Goal: Find specific page/section: Find specific page/section

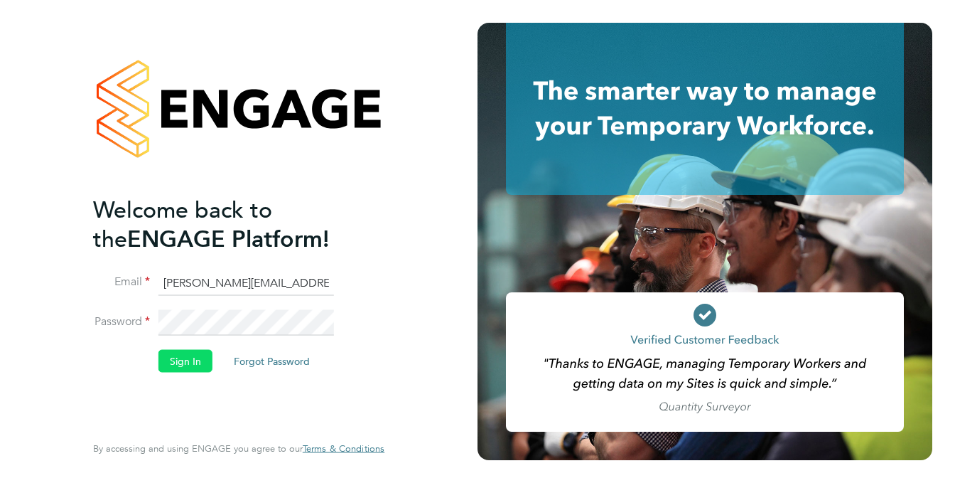
click at [175, 363] on button "Sign In" at bounding box center [186, 360] width 54 height 23
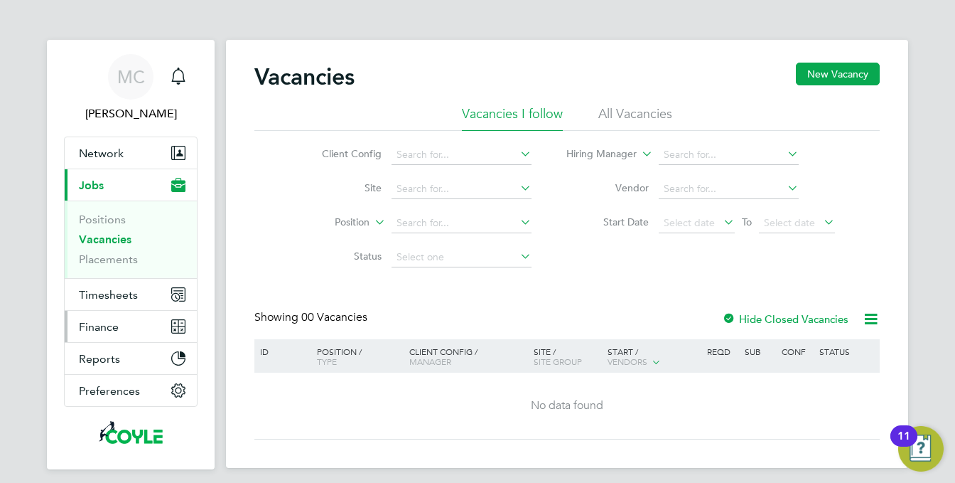
click at [82, 328] on span "Finance" at bounding box center [99, 327] width 40 height 14
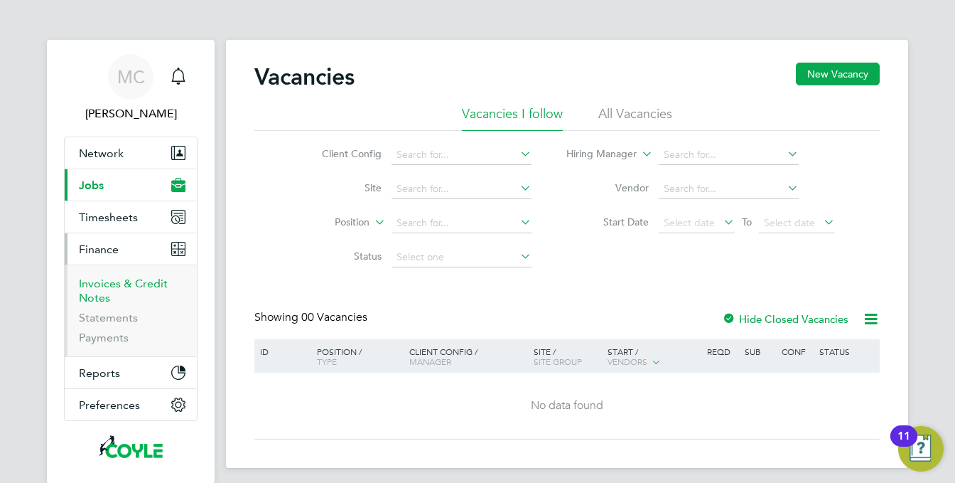
click at [96, 294] on link "Invoices & Credit Notes" at bounding box center [123, 291] width 89 height 28
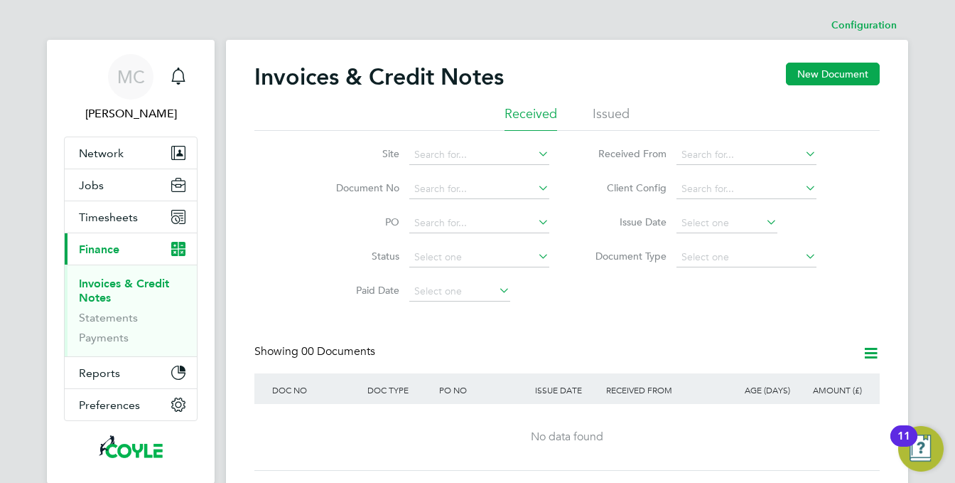
click at [611, 109] on li "Issued" at bounding box center [611, 118] width 37 height 26
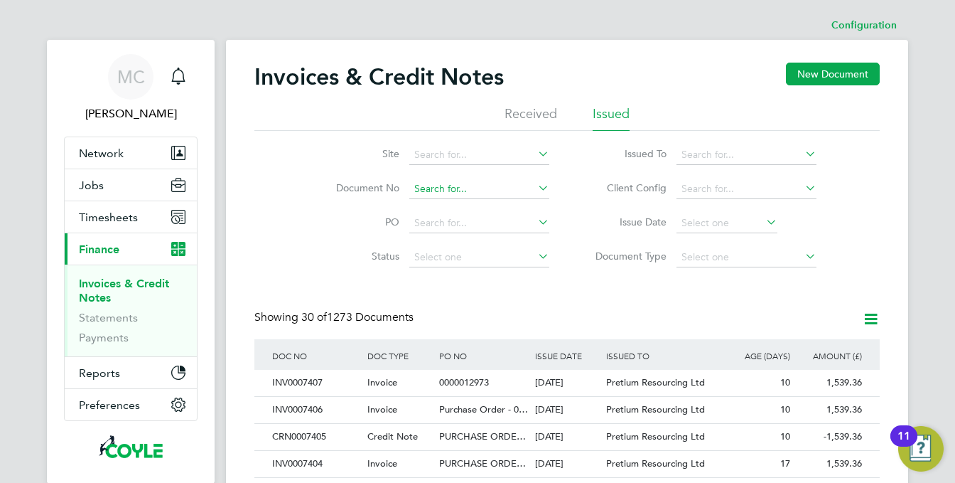
click at [430, 186] on input at bounding box center [479, 189] width 140 height 20
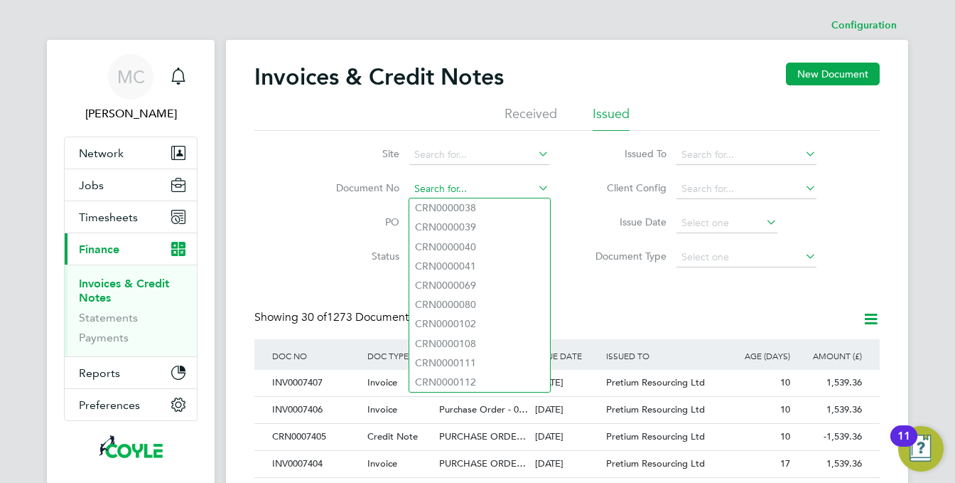
paste input "PRE8440"
type input "PRE8440"
